Goal: Obtain resource: Download file/media

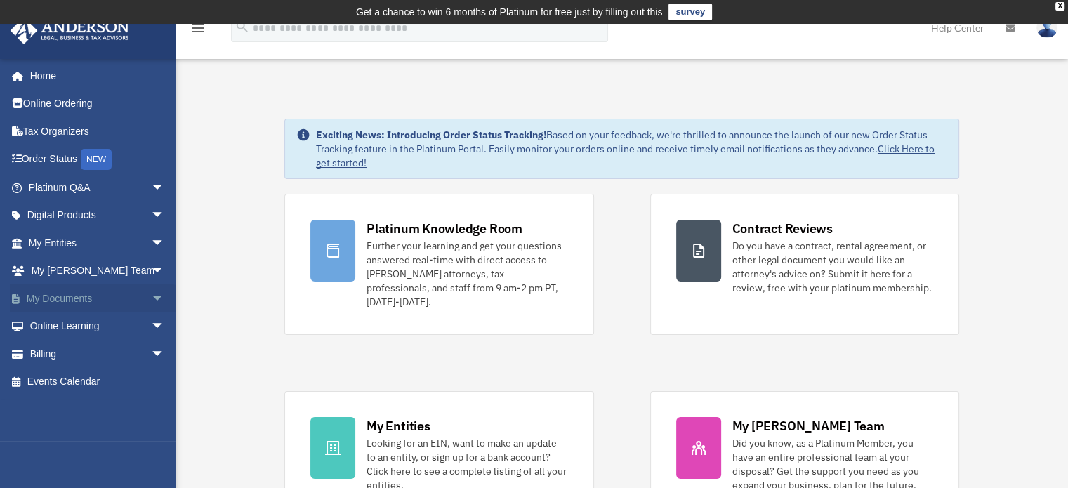
click at [54, 296] on link "My Documents arrow_drop_down" at bounding box center [98, 298] width 176 height 28
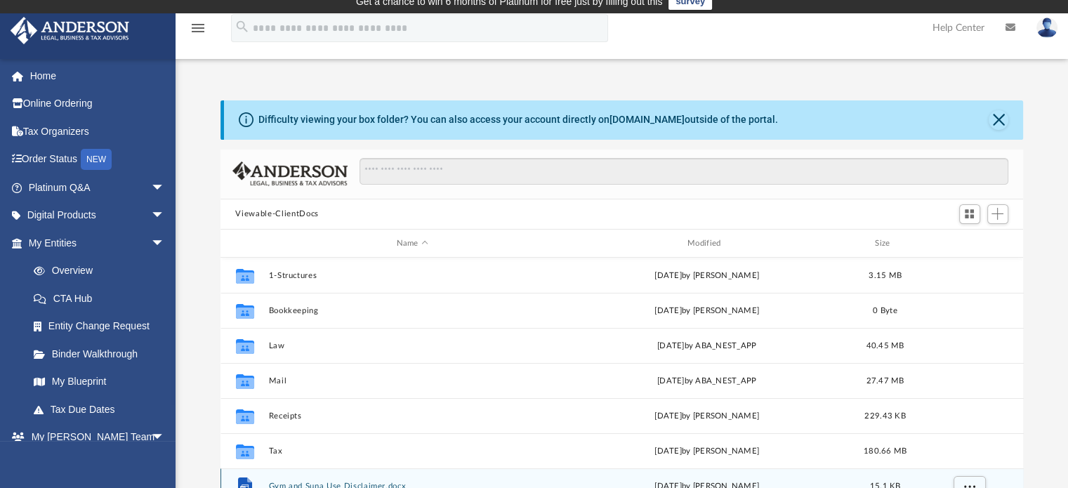
scroll to position [140, 0]
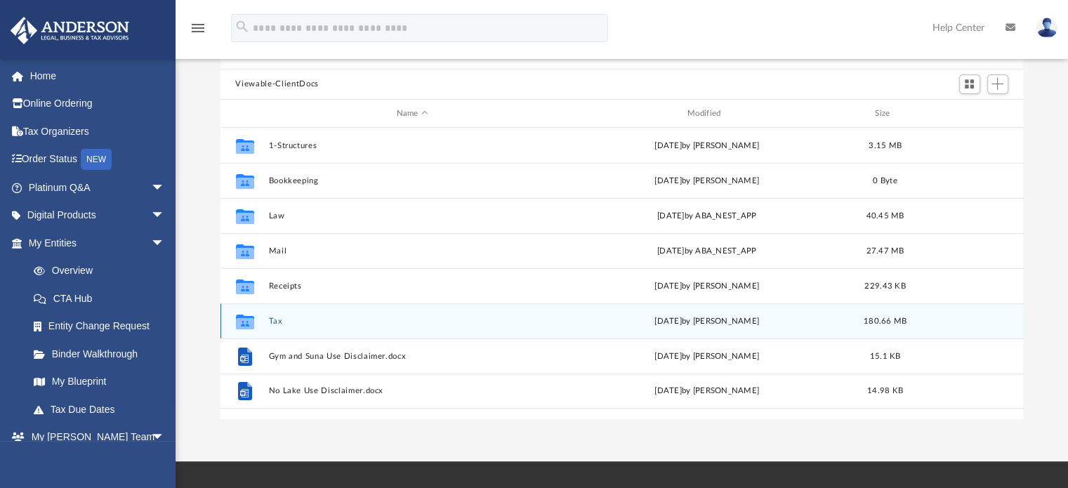
click at [270, 320] on button "Tax" at bounding box center [412, 321] width 288 height 9
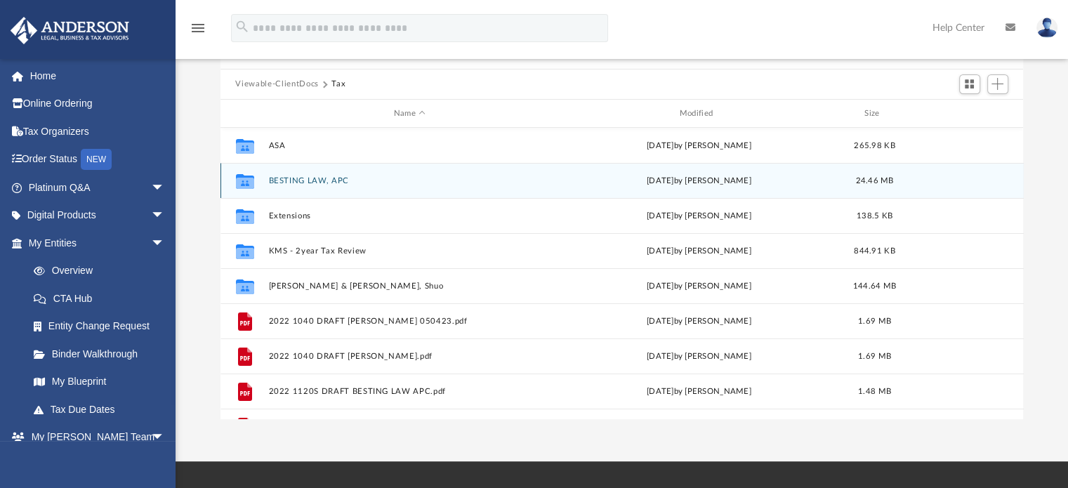
click at [310, 181] on button "BESTING LAW, APC" at bounding box center [409, 180] width 283 height 9
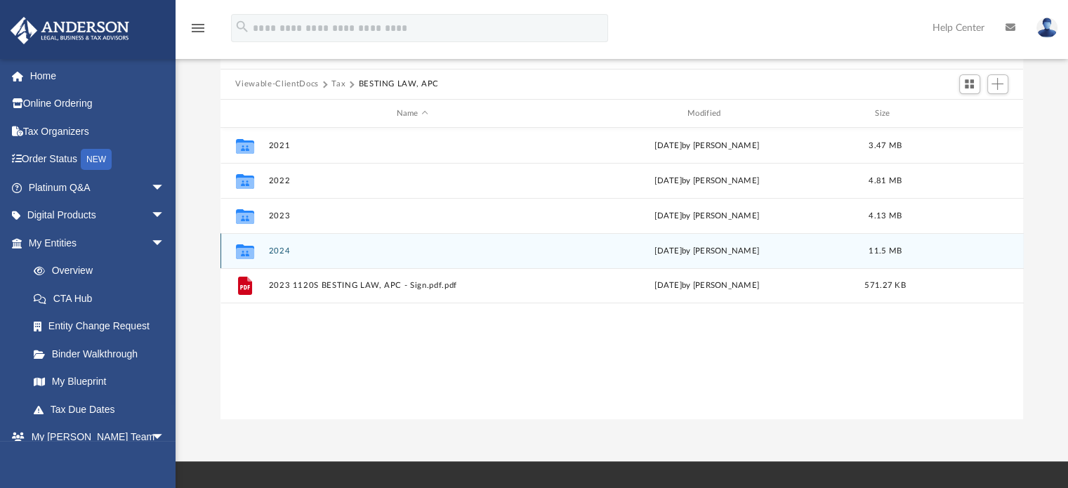
click at [283, 251] on button "2024" at bounding box center [412, 251] width 288 height 9
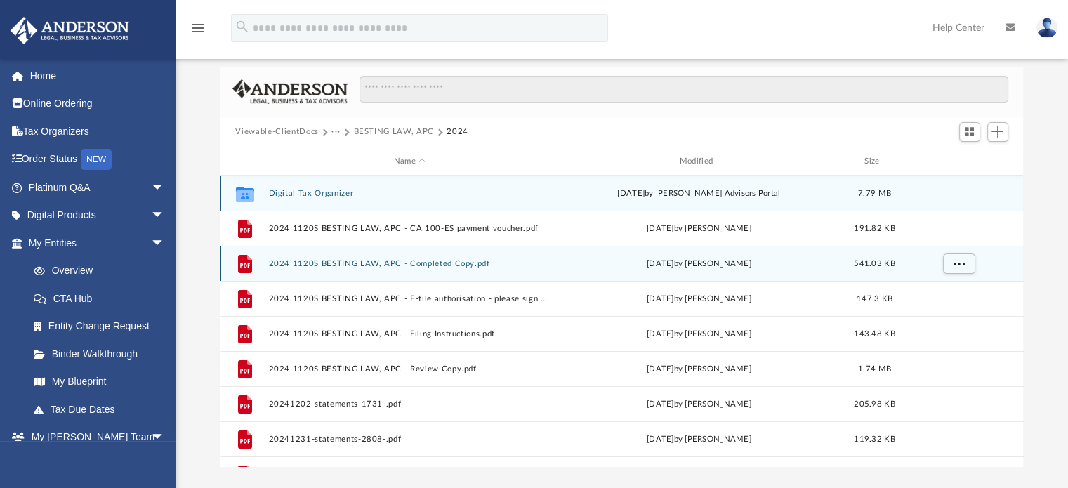
scroll to position [70, 0]
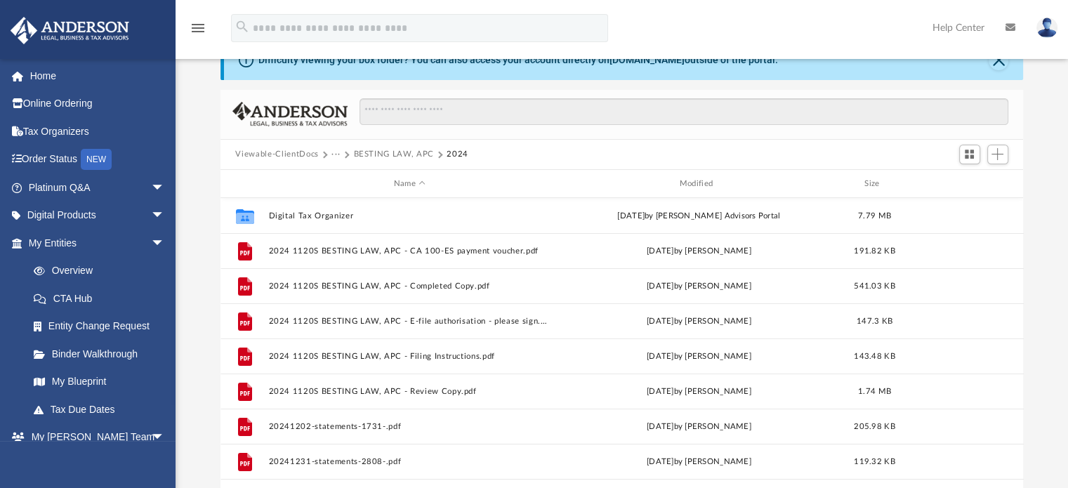
click at [1048, 160] on div "Difficulty viewing your box folder? You can also access your account directly o…" at bounding box center [622, 265] width 893 height 449
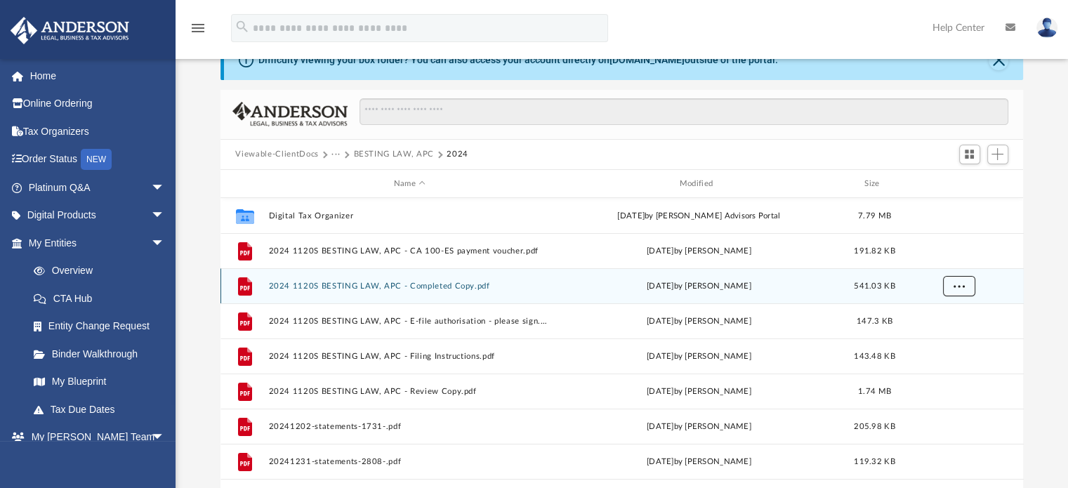
click at [952, 287] on button "More options" at bounding box center [959, 286] width 32 height 21
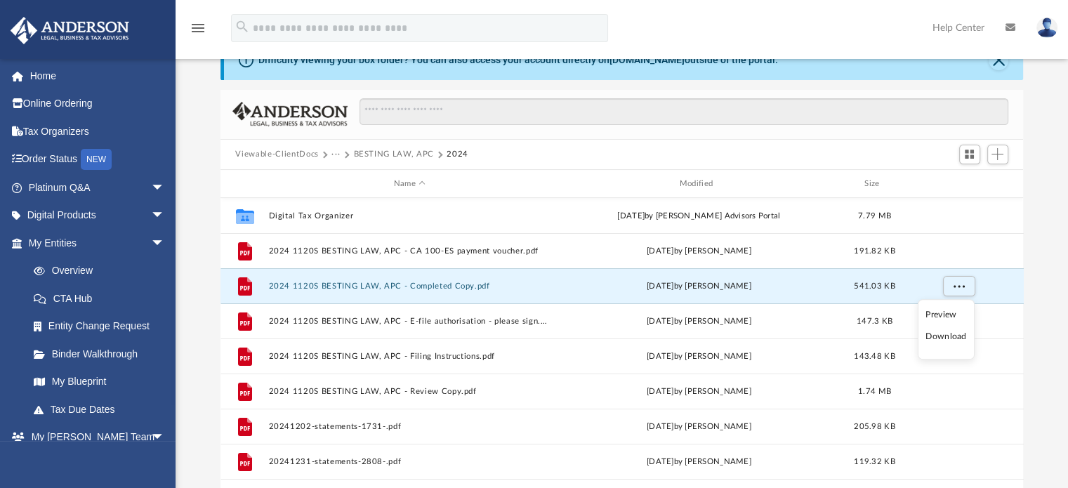
click at [944, 341] on li "Download" at bounding box center [946, 336] width 41 height 15
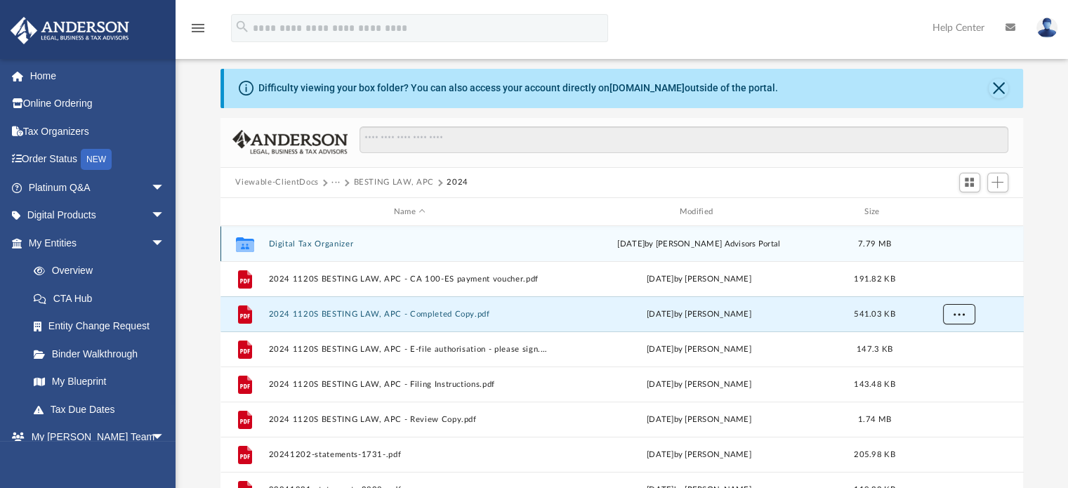
scroll to position [0, 0]
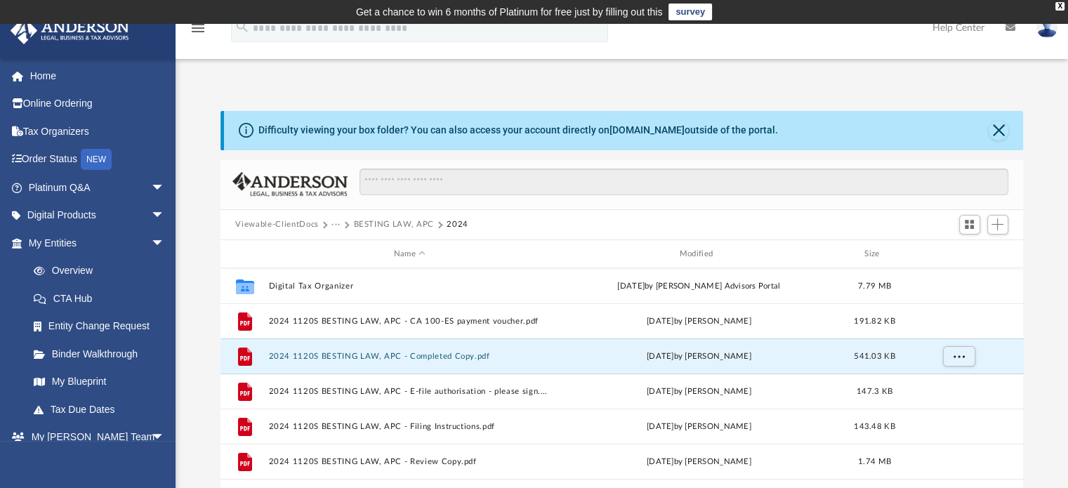
click at [304, 226] on button "Viewable-ClientDocs" at bounding box center [276, 224] width 83 height 13
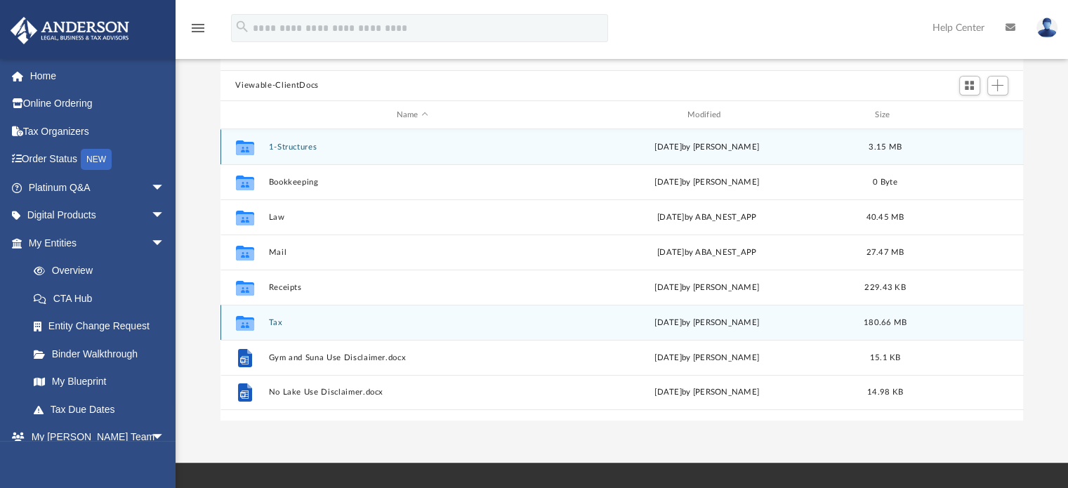
scroll to position [140, 0]
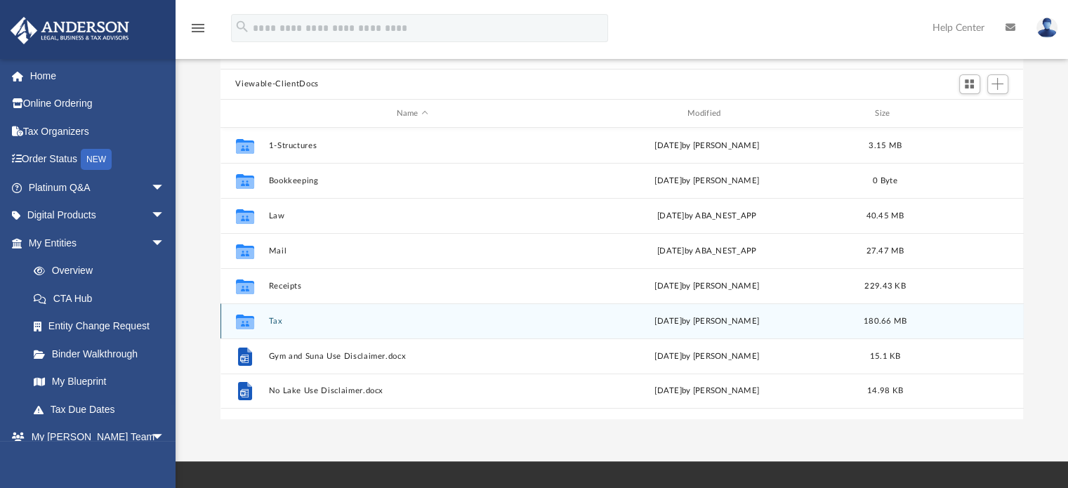
click at [270, 317] on button "Tax" at bounding box center [412, 321] width 288 height 9
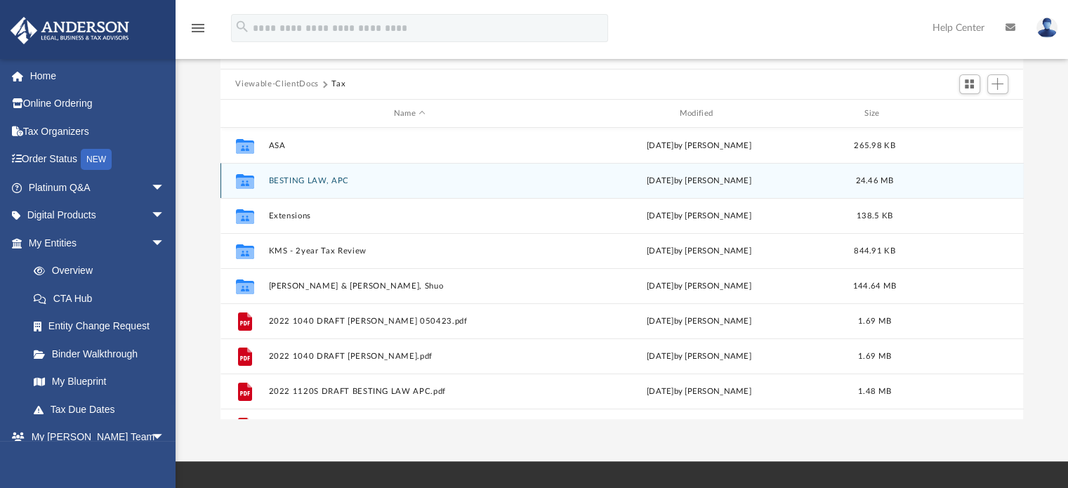
click at [279, 178] on button "BESTING LAW, APC" at bounding box center [409, 180] width 283 height 9
